Goal: Obtain resource: Obtain resource

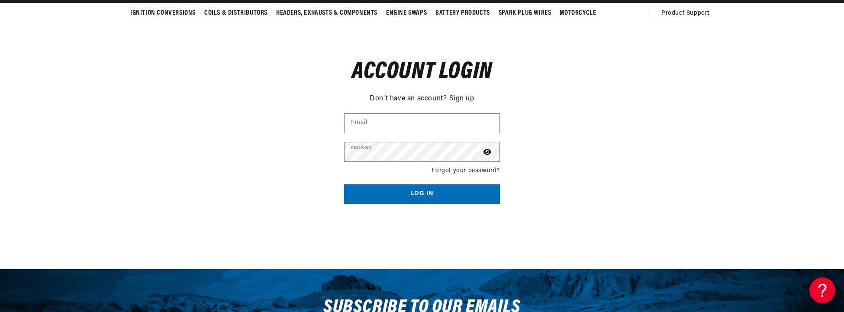
scroll to position [87, 0]
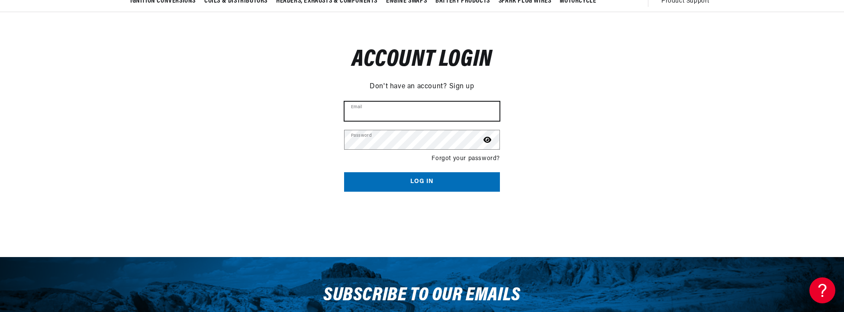
click at [363, 109] on input "Email" at bounding box center [421, 111] width 155 height 19
click at [487, 139] on icon at bounding box center [487, 140] width 8 height 6
click at [487, 139] on icon at bounding box center [487, 139] width 9 height 7
click at [381, 109] on input "Email" at bounding box center [421, 111] width 155 height 19
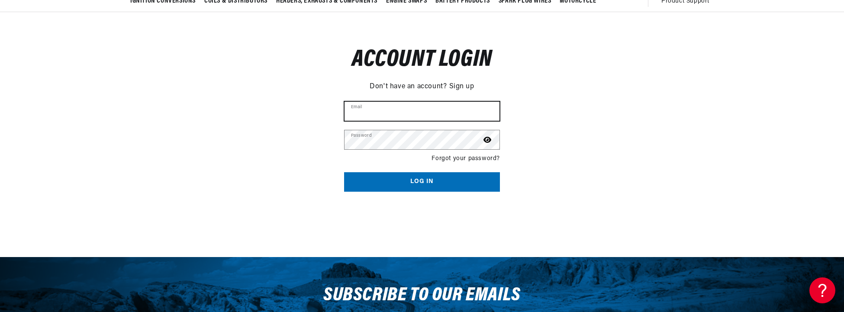
type input "[EMAIL_ADDRESS][DOMAIN_NAME]"
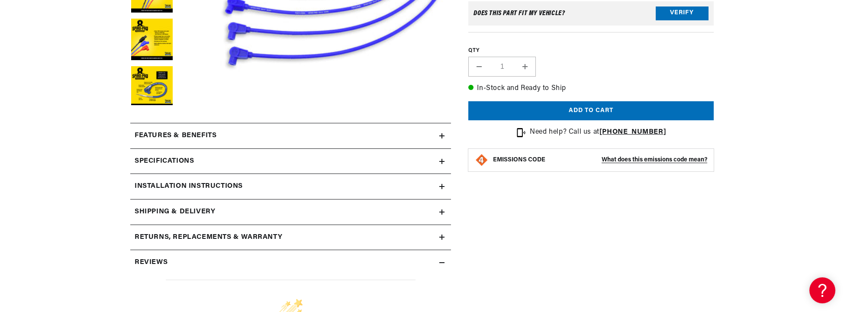
scroll to position [303, 0]
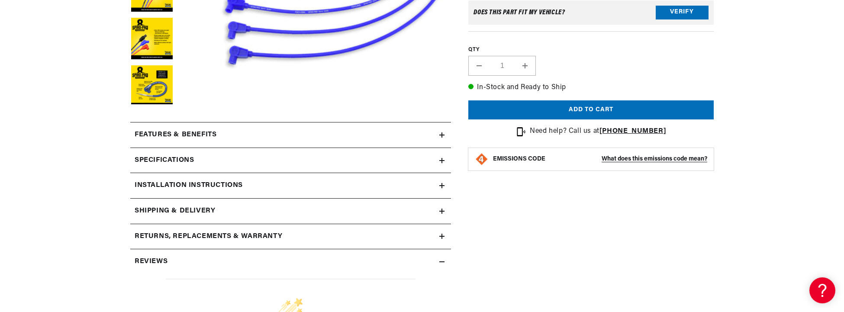
click at [442, 158] on icon at bounding box center [441, 160] width 5 height 5
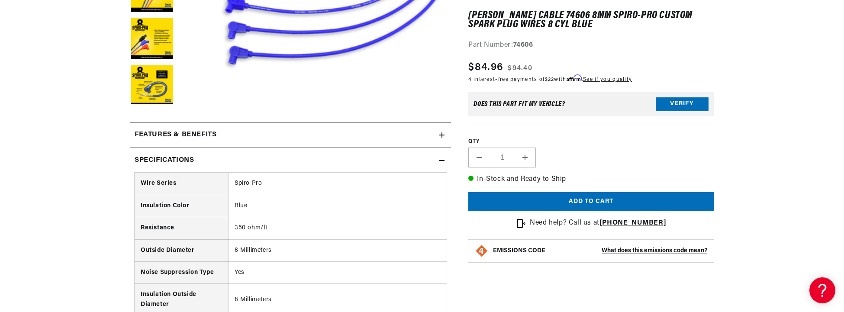
click at [442, 159] on icon at bounding box center [441, 160] width 5 height 5
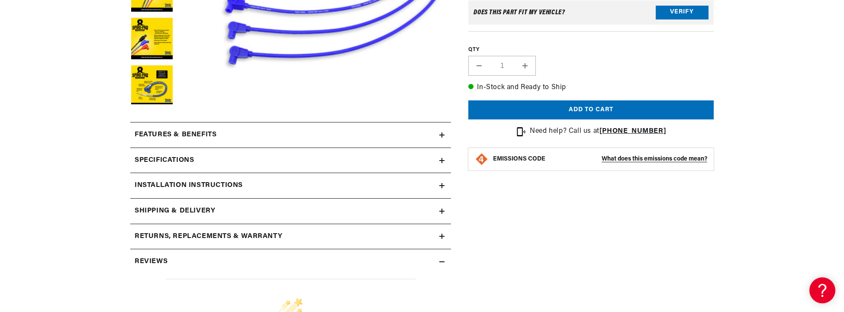
click at [446, 132] on summary "Features & Benefits" at bounding box center [290, 134] width 321 height 25
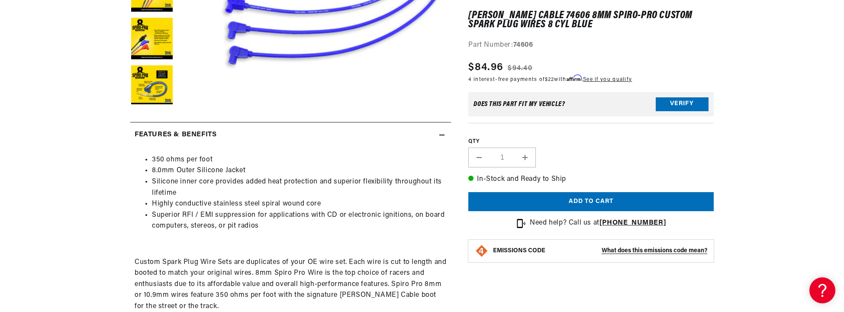
scroll to position [0, 463]
click at [444, 134] on icon at bounding box center [441, 134] width 5 height 5
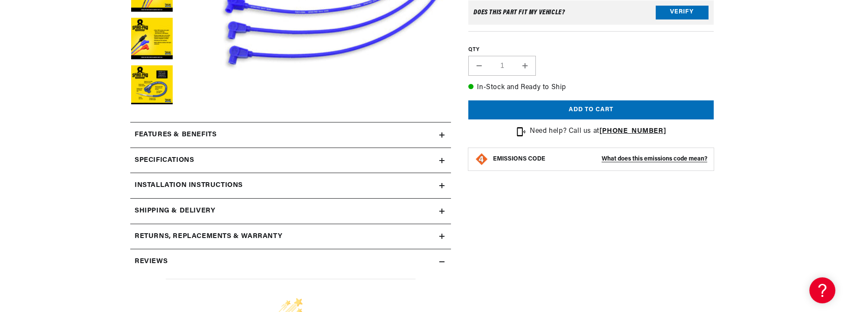
click at [441, 183] on icon at bounding box center [441, 185] width 5 height 5
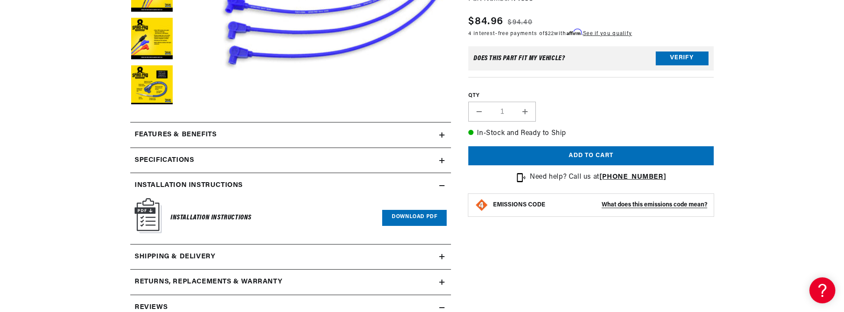
click at [442, 181] on summary "Installation instructions" at bounding box center [290, 185] width 321 height 25
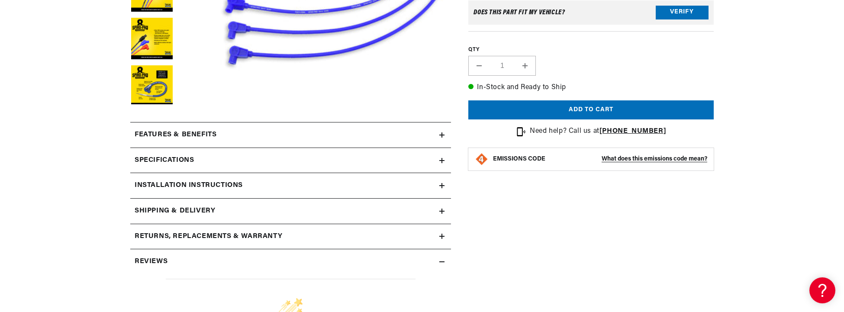
scroll to position [0, 925]
click at [442, 158] on icon at bounding box center [442, 160] width 0 height 5
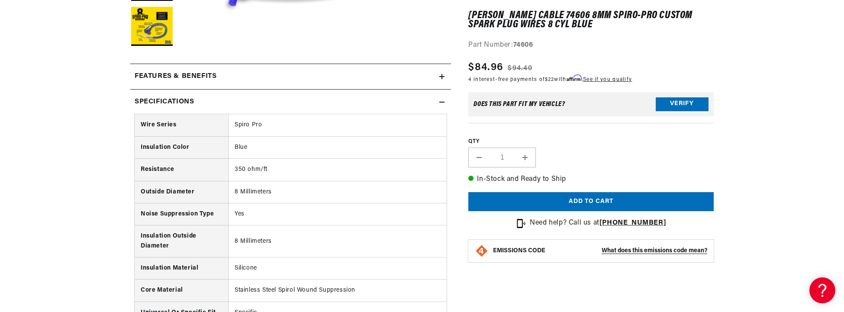
scroll to position [0, 0]
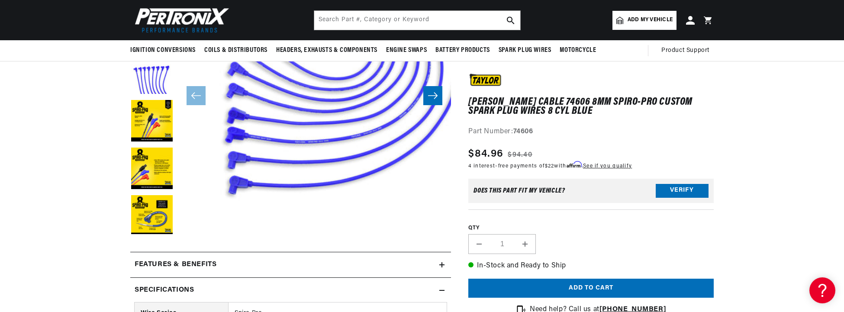
click at [442, 288] on icon at bounding box center [441, 290] width 5 height 5
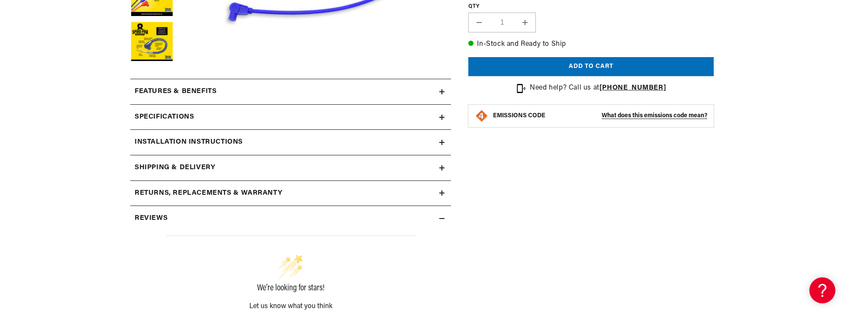
click at [443, 219] on icon at bounding box center [441, 219] width 5 height 0
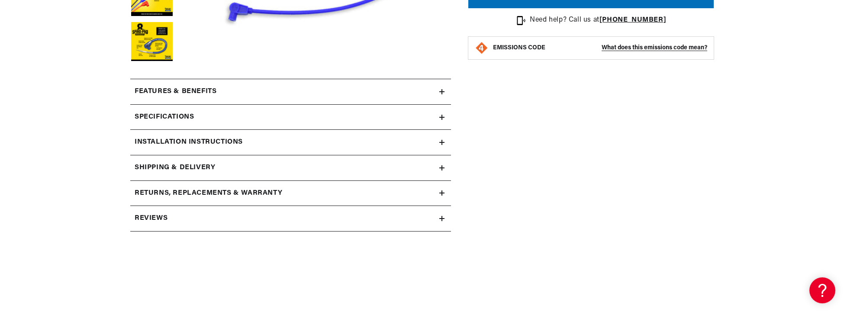
click at [443, 219] on icon at bounding box center [441, 219] width 5 height 0
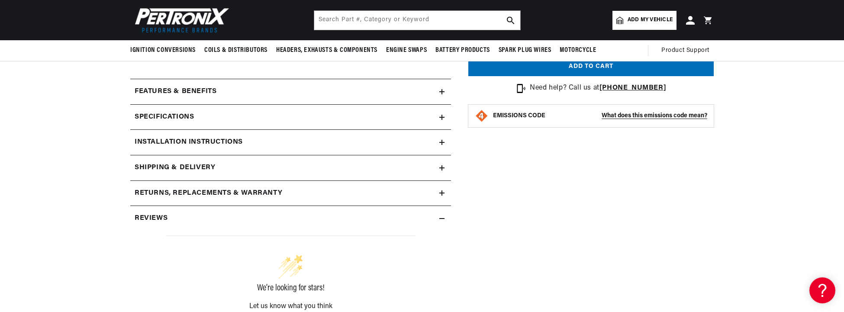
click at [439, 217] on icon at bounding box center [441, 218] width 5 height 5
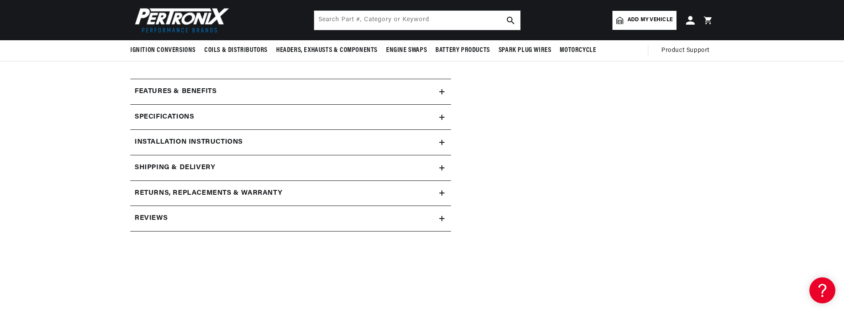
click at [443, 142] on icon at bounding box center [441, 142] width 5 height 5
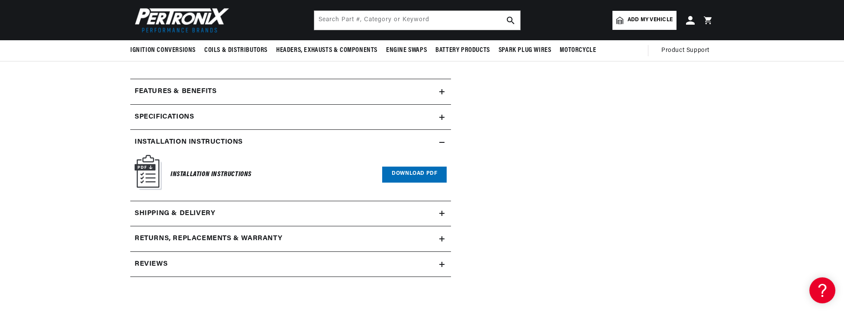
click at [430, 172] on link "Download PDF" at bounding box center [414, 175] width 64 height 16
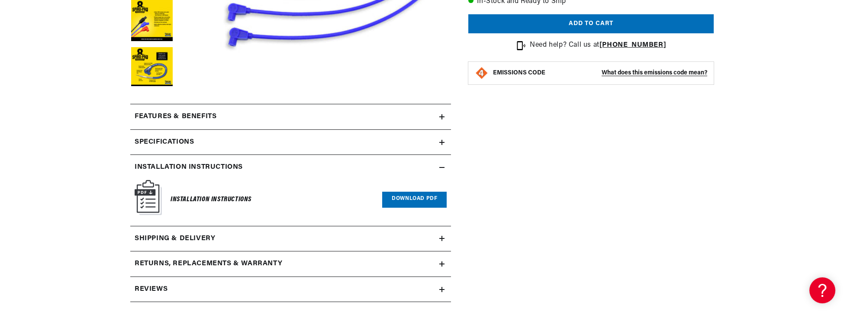
scroll to position [346, 0]
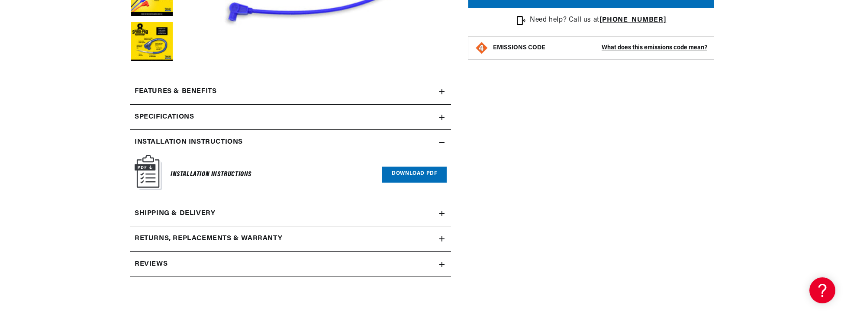
click at [444, 141] on icon at bounding box center [441, 142] width 5 height 5
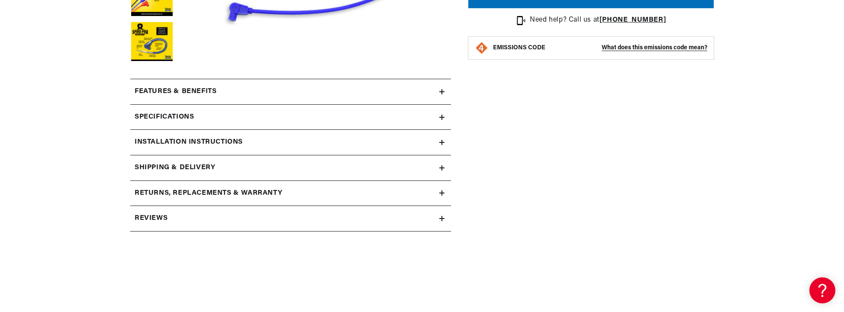
click at [442, 90] on icon at bounding box center [442, 91] width 0 height 5
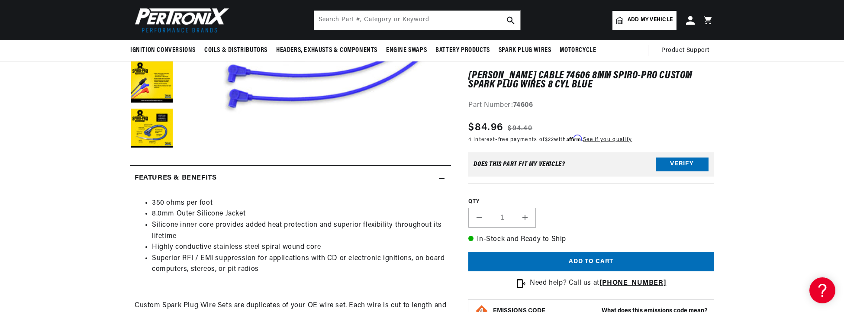
scroll to position [0, 0]
click at [443, 178] on icon at bounding box center [441, 178] width 5 height 0
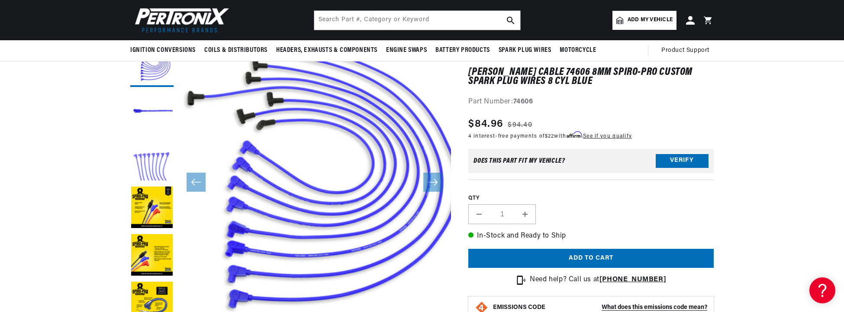
scroll to position [0, 463]
click at [152, 166] on button "Load image 3 in gallery view" at bounding box center [151, 160] width 43 height 43
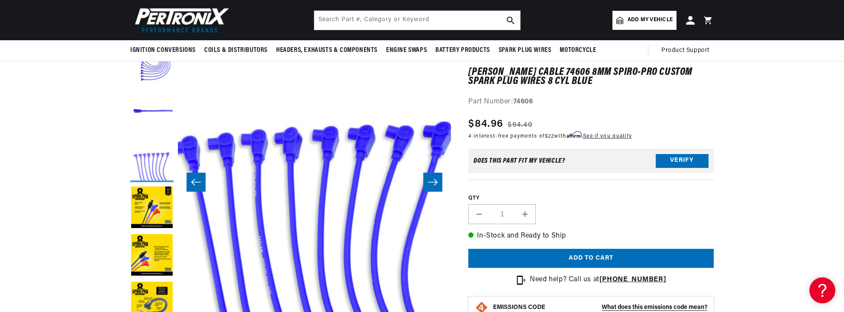
scroll to position [0, 546]
click at [167, 112] on button "Load image 2 in gallery view" at bounding box center [151, 112] width 43 height 43
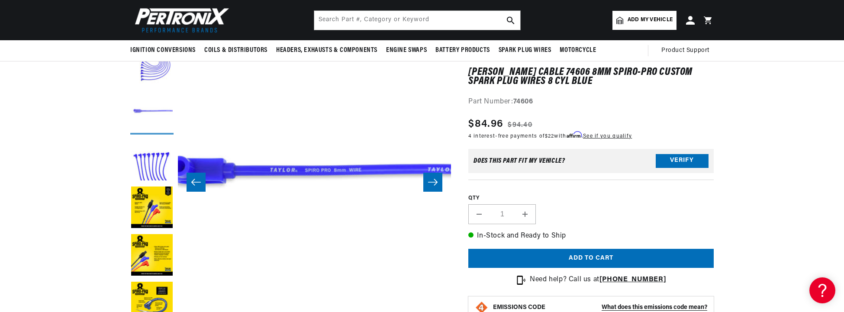
scroll to position [0, 925]
click at [157, 72] on button "Load image 1 in gallery view" at bounding box center [151, 65] width 43 height 43
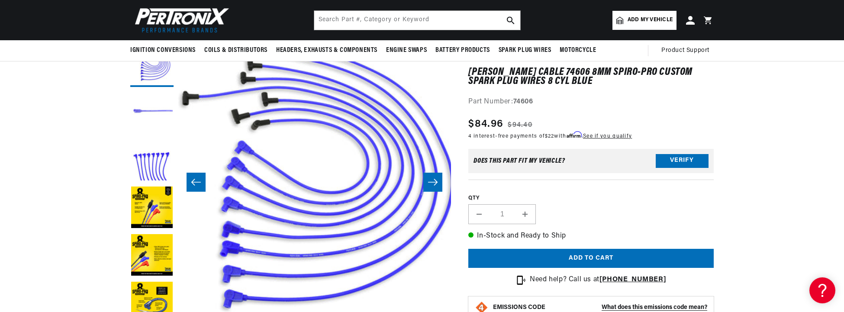
scroll to position [0, 0]
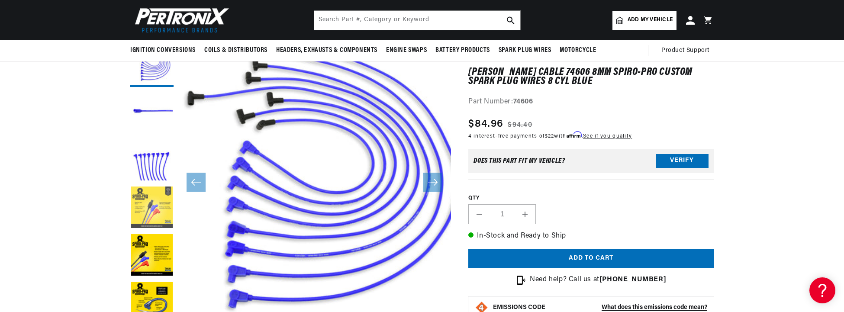
click at [147, 214] on button "Load image 4 in gallery view" at bounding box center [151, 208] width 43 height 43
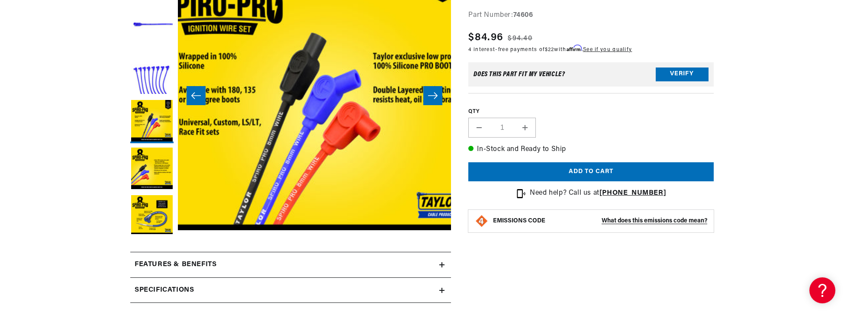
scroll to position [0, 820]
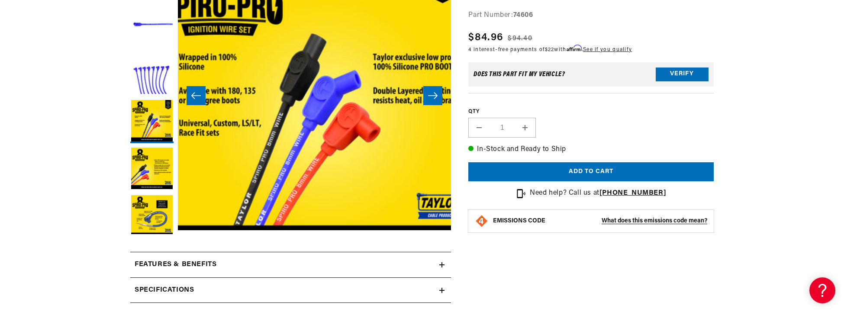
click at [151, 257] on button "Open media 4 in modal" at bounding box center [151, 257] width 0 height 0
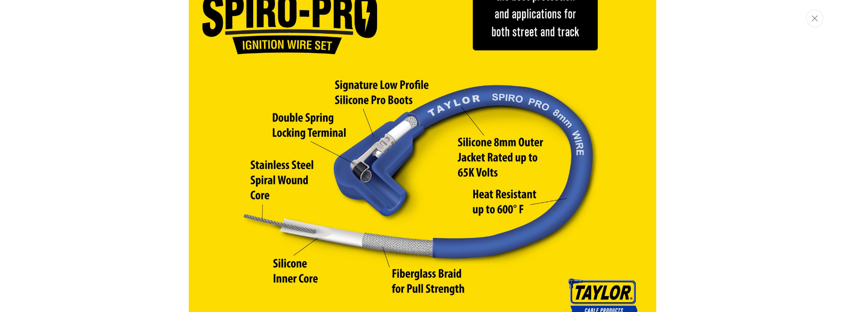
scroll to position [2468, 0]
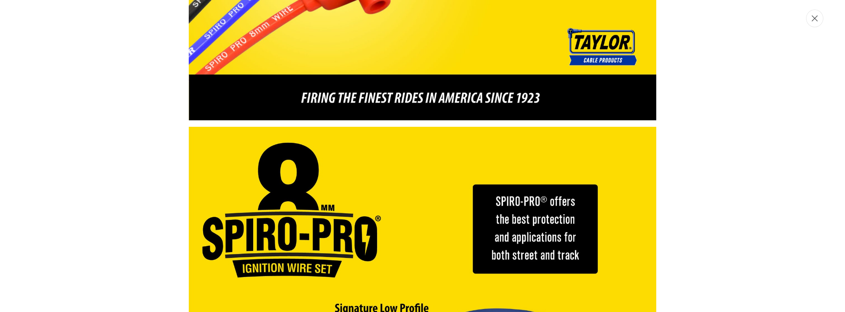
click at [813, 21] on icon "Close" at bounding box center [814, 18] width 6 height 6
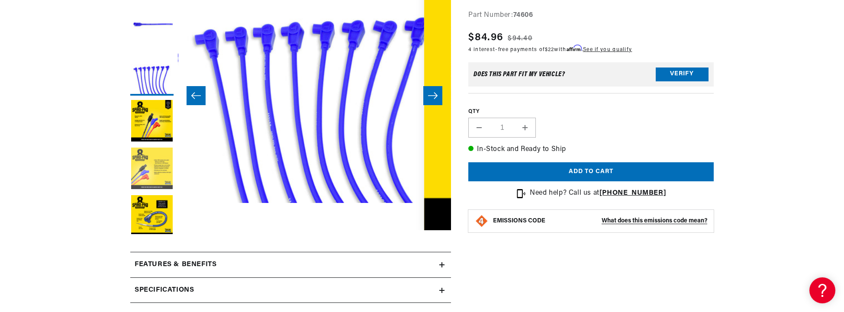
click at [152, 171] on button "Load image 5 in gallery view" at bounding box center [151, 169] width 43 height 43
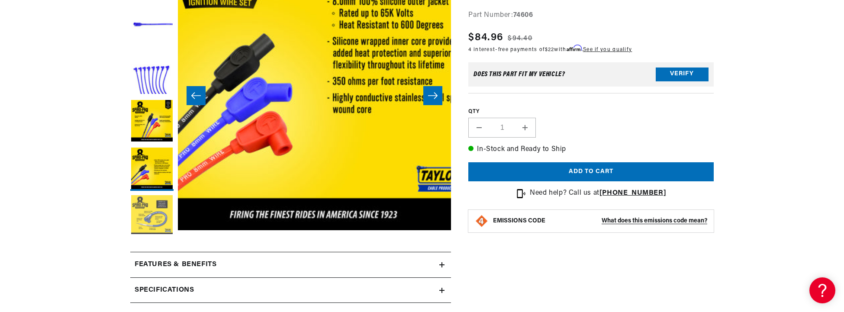
click at [159, 216] on button "Load image 6 in gallery view" at bounding box center [151, 216] width 43 height 43
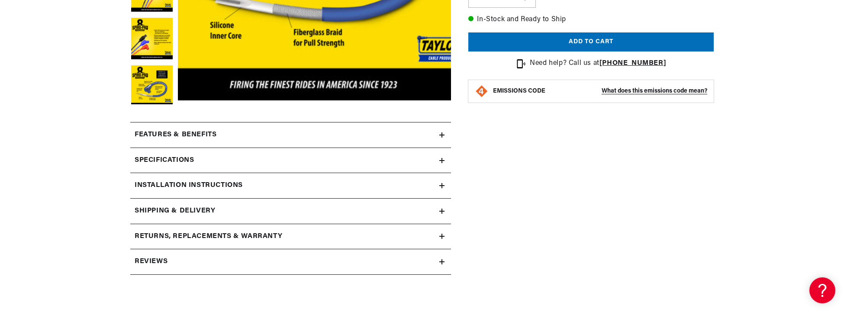
click at [444, 135] on icon at bounding box center [441, 135] width 5 height 0
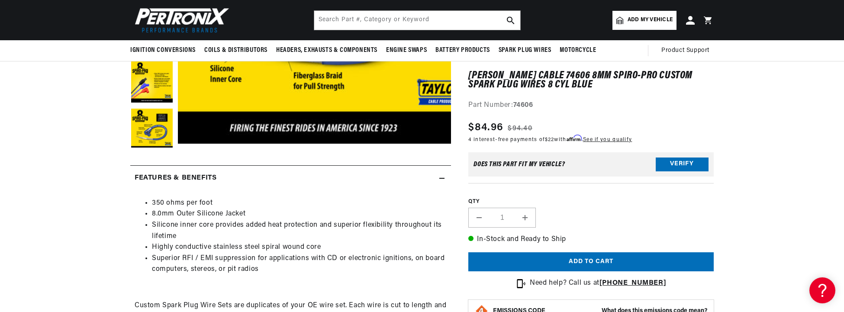
click at [441, 180] on icon at bounding box center [441, 178] width 5 height 5
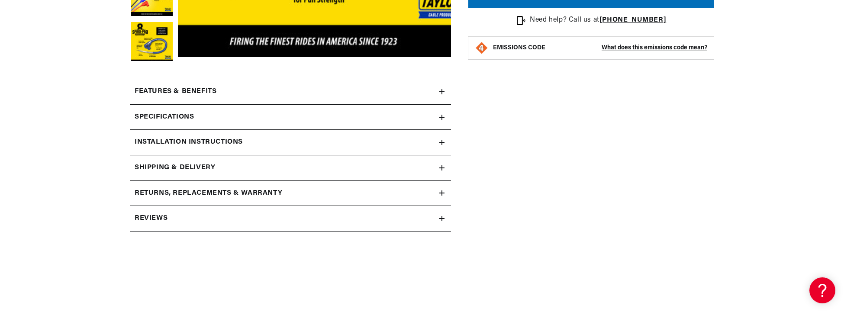
click at [441, 116] on icon at bounding box center [441, 117] width 5 height 5
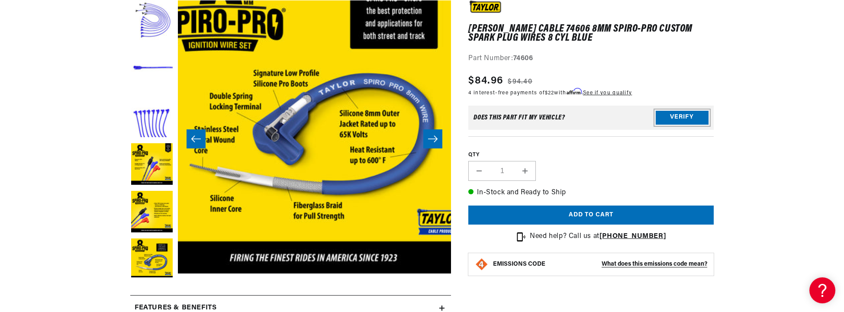
click at [667, 117] on button "Verify" at bounding box center [682, 118] width 53 height 14
